Goal: Information Seeking & Learning: Learn about a topic

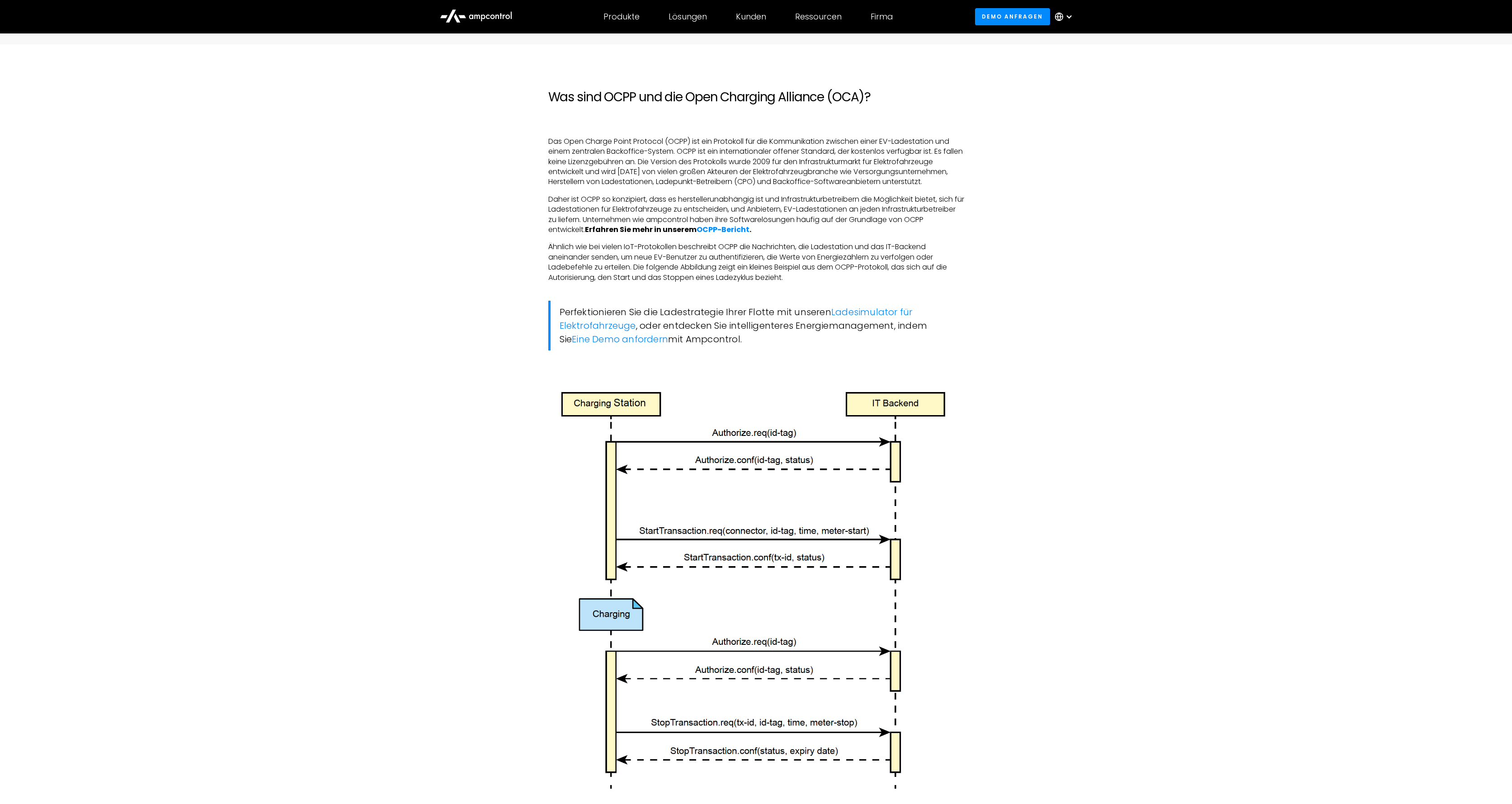
scroll to position [739, 0]
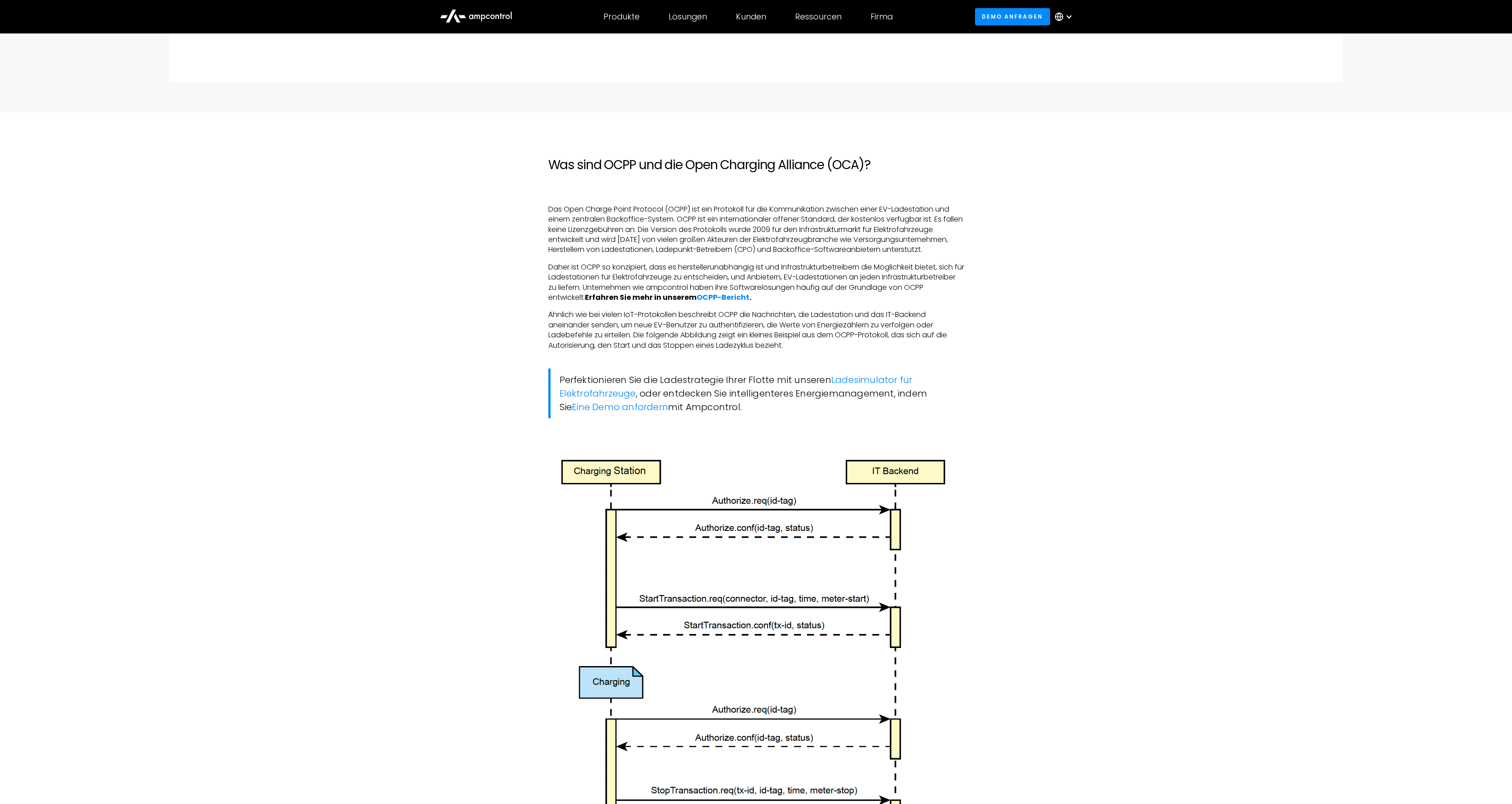
click at [752, 163] on h2 "Was sind OCPP und die Open Charging Alliance (OCA)?" at bounding box center [756, 165] width 416 height 15
click at [1059, 21] on circle at bounding box center [1058, 16] width 8 height 8
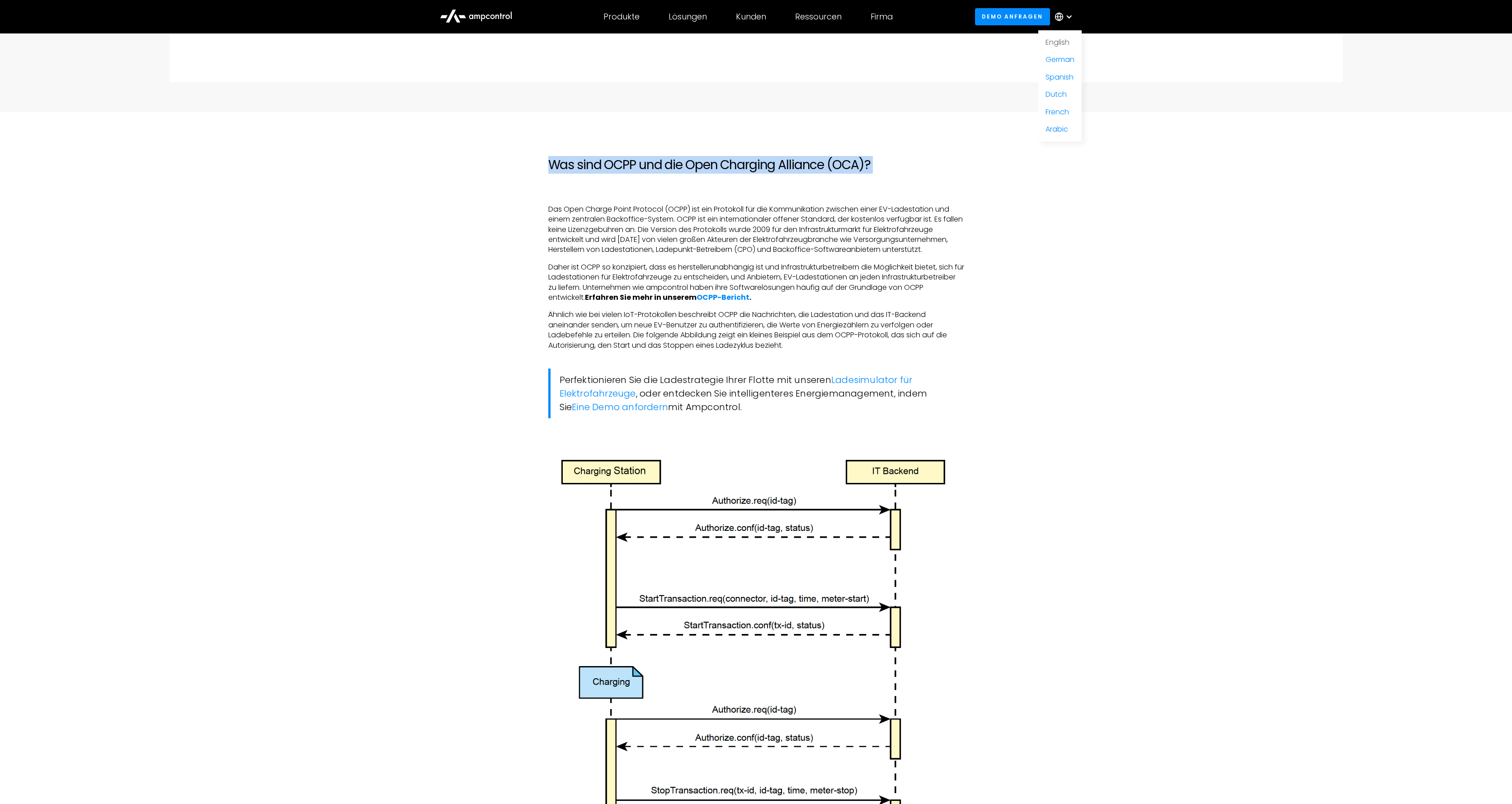
click at [1063, 42] on link "English" at bounding box center [1057, 42] width 24 height 11
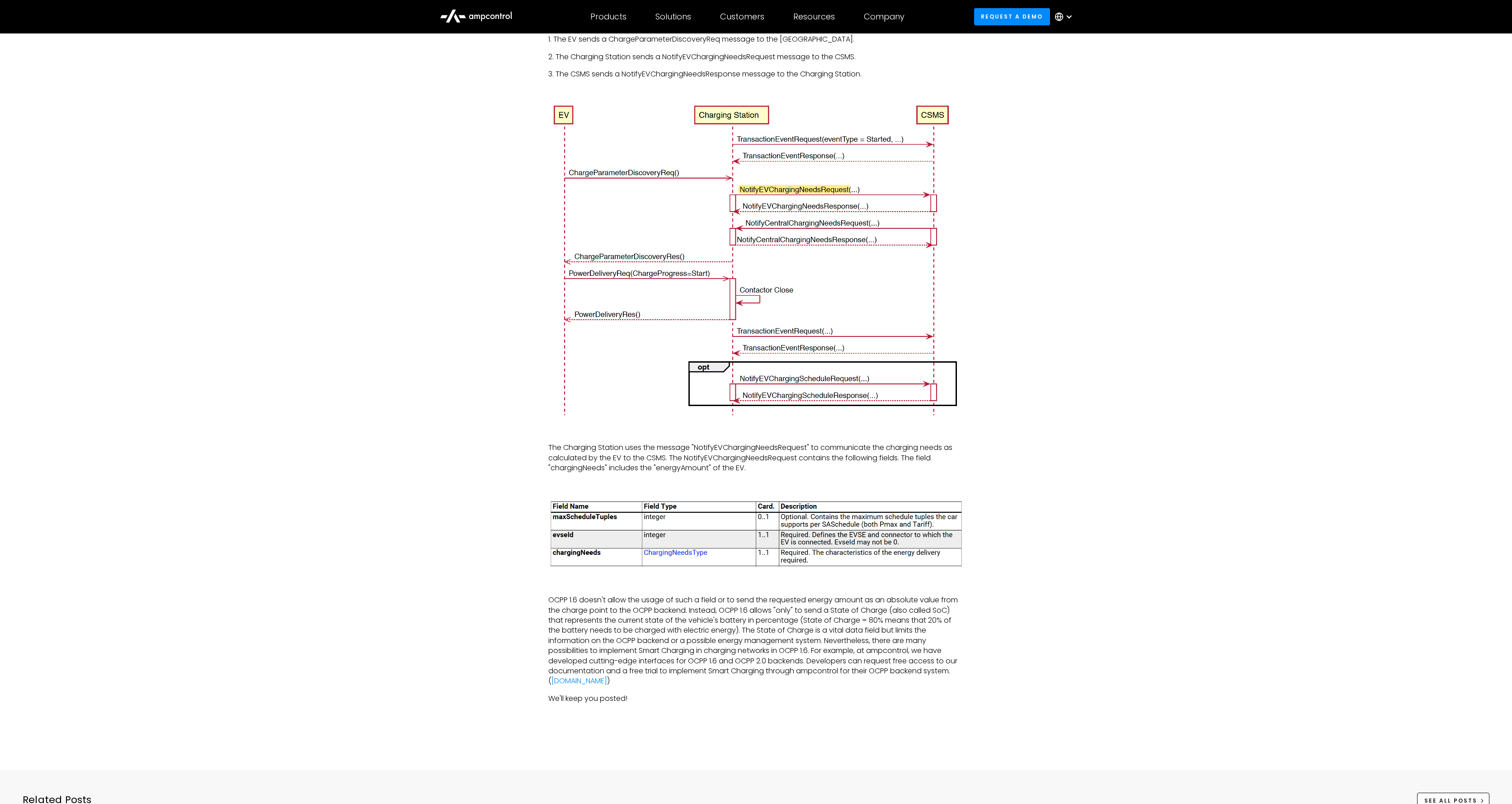
scroll to position [1751, 0]
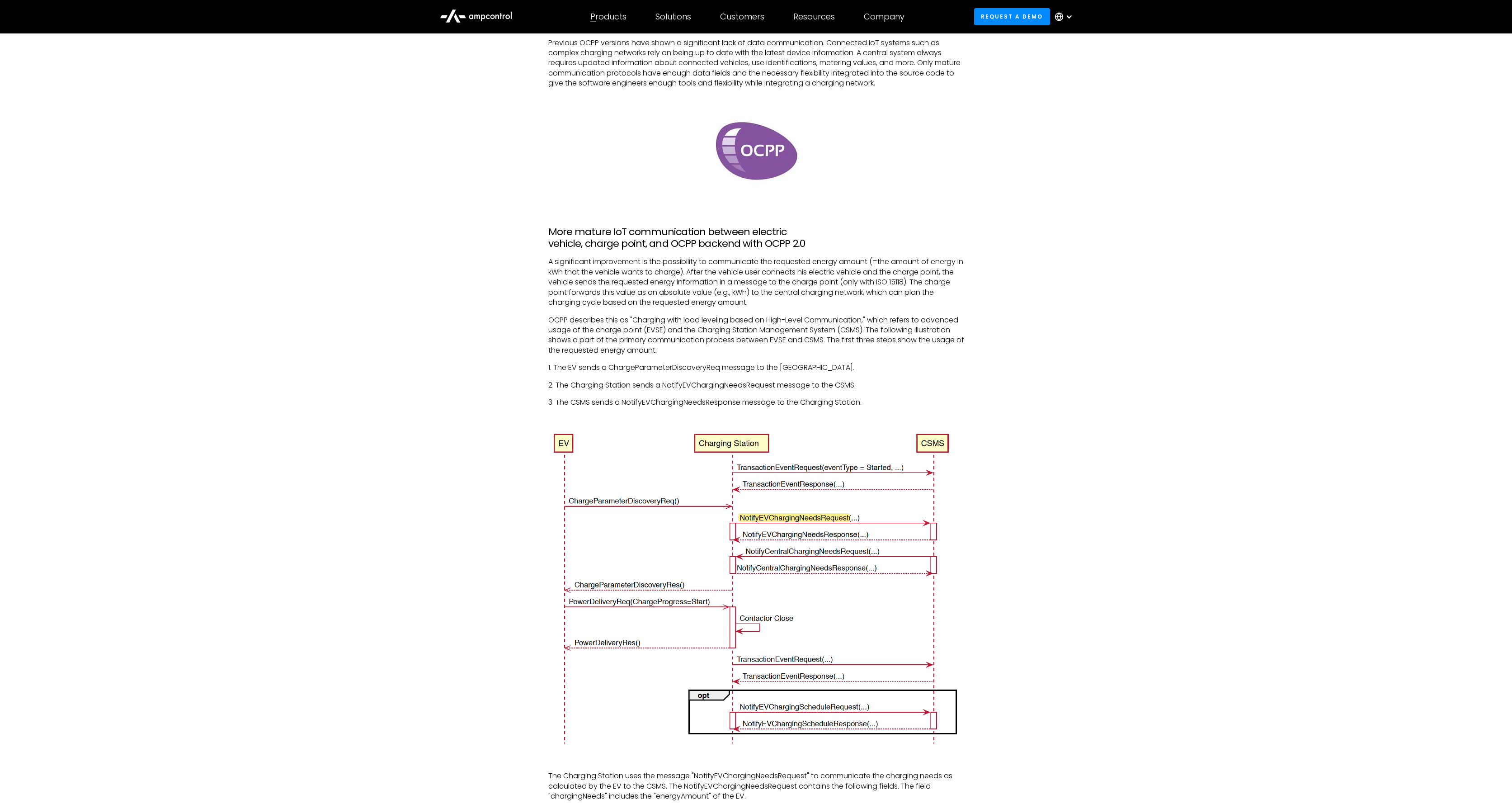
click at [506, 19] on icon at bounding box center [475, 15] width 72 height 22
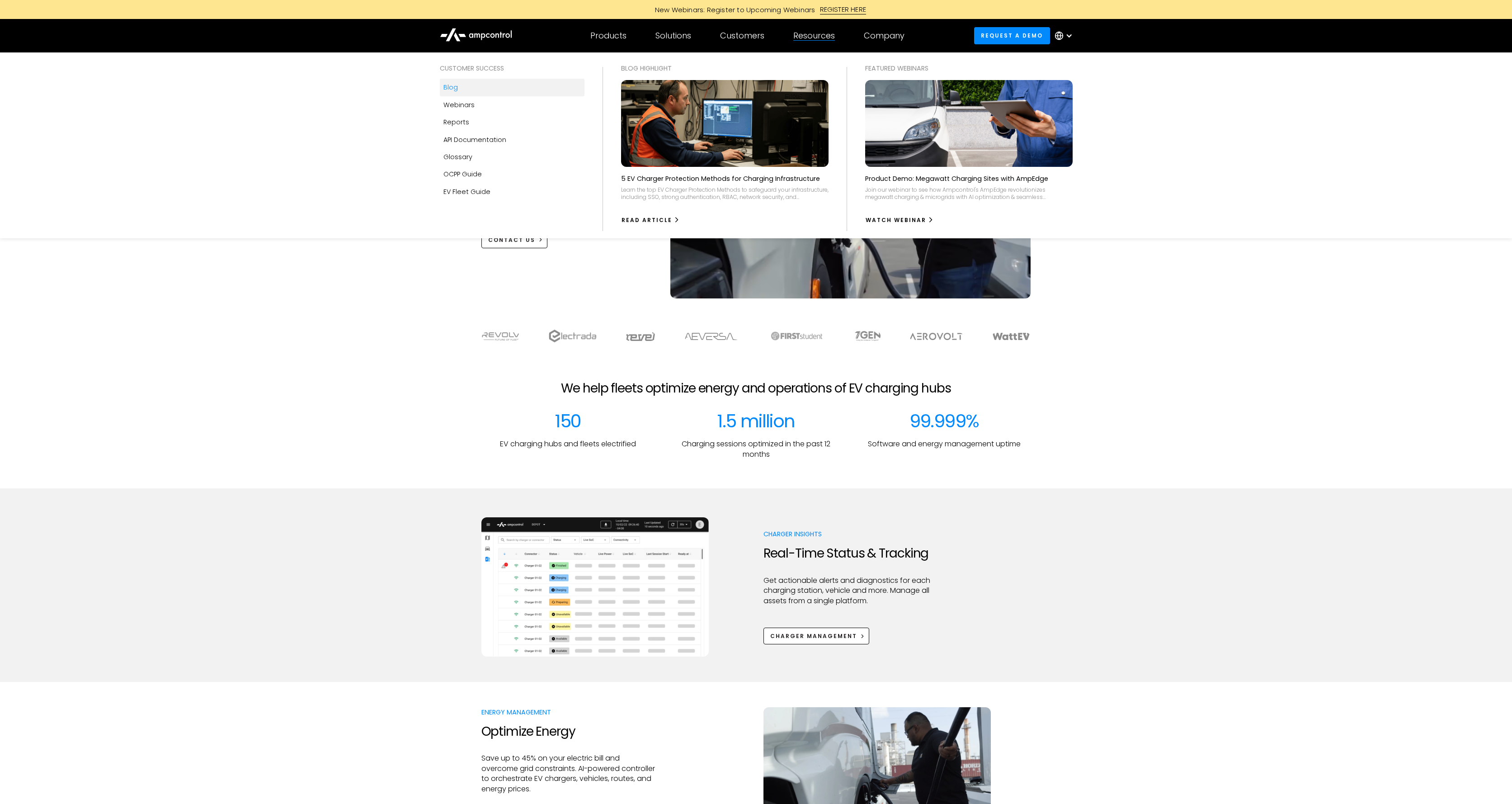
click at [473, 89] on link "Blog" at bounding box center [512, 87] width 144 height 17
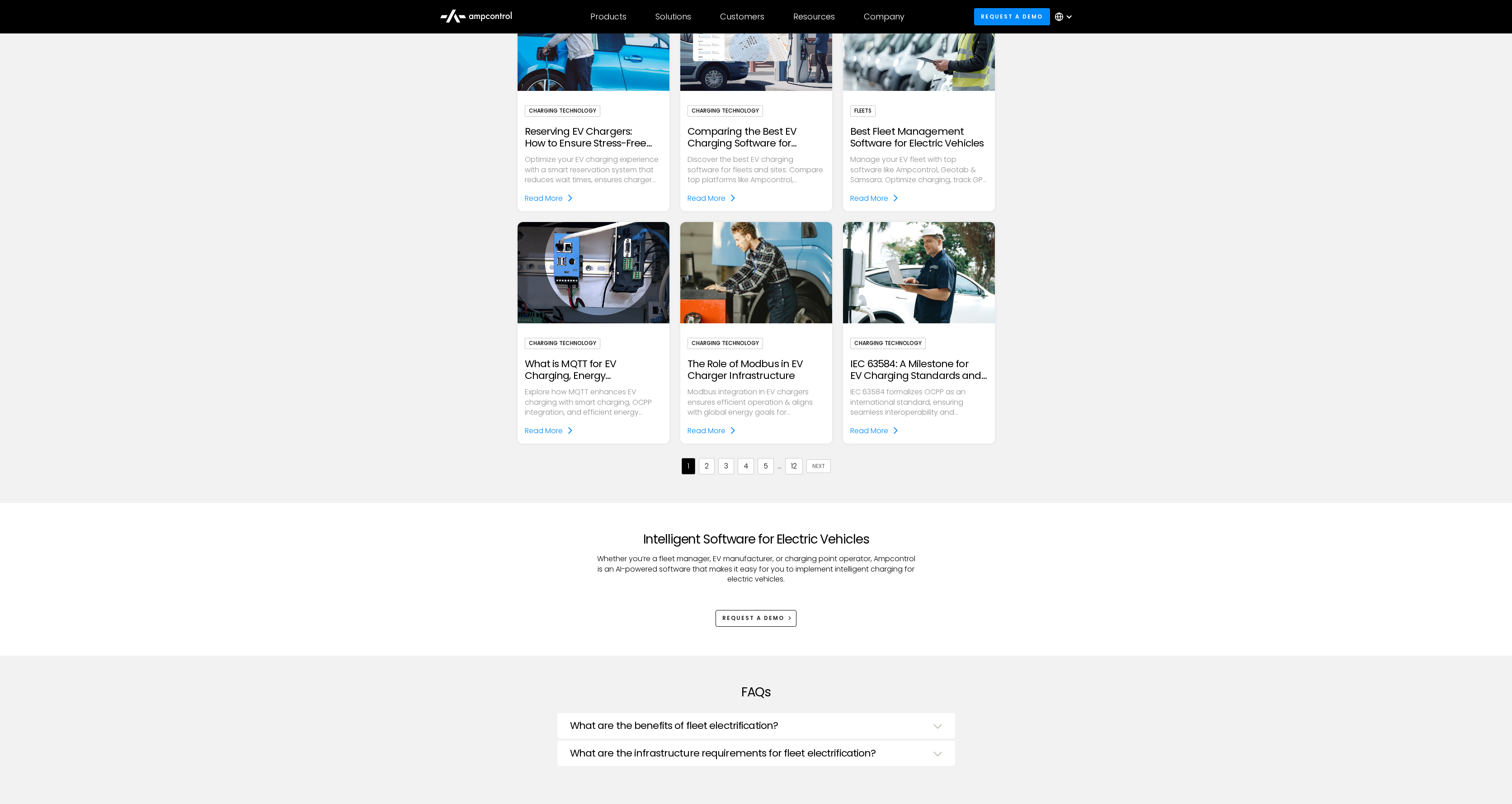
scroll to position [1196, 0]
